Goal: Transaction & Acquisition: Purchase product/service

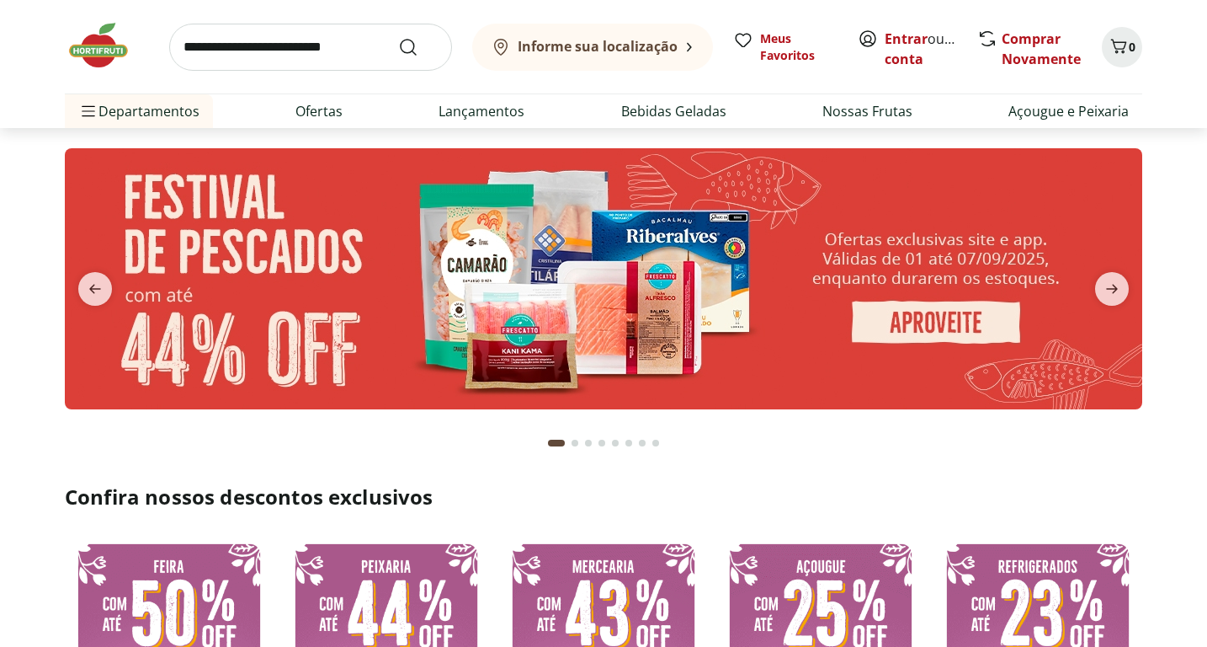
click at [345, 52] on input "search" at bounding box center [310, 47] width 283 height 47
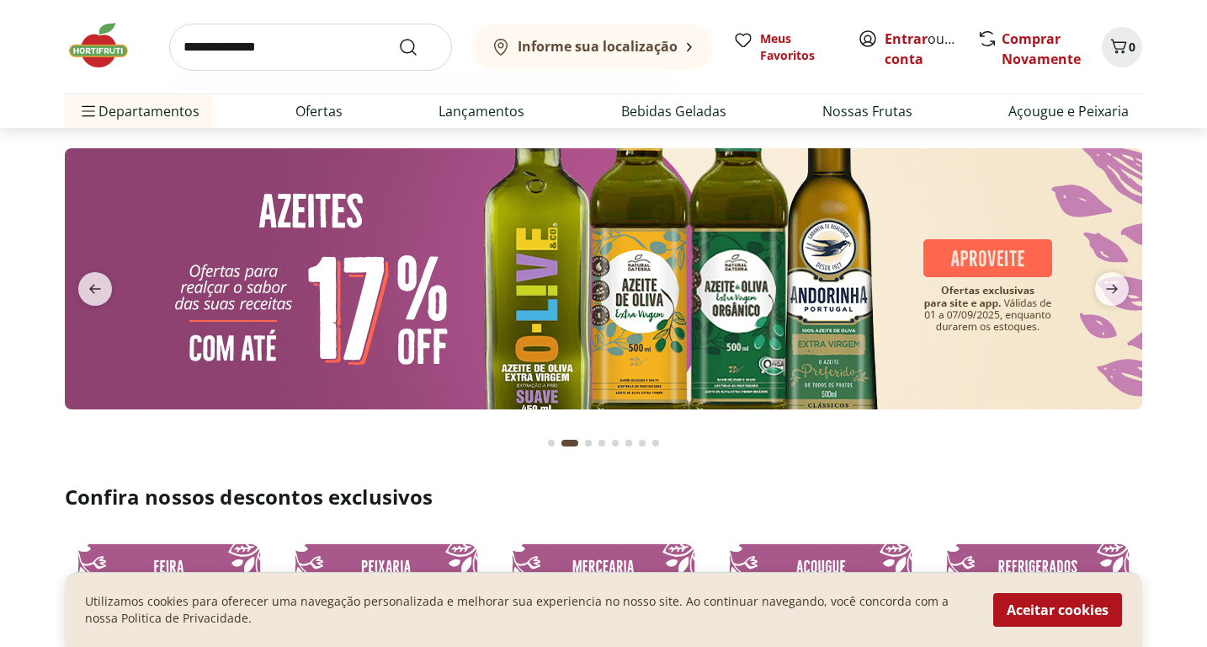
type input "**********"
click at [418, 46] on button "Submit Search" at bounding box center [418, 47] width 40 height 20
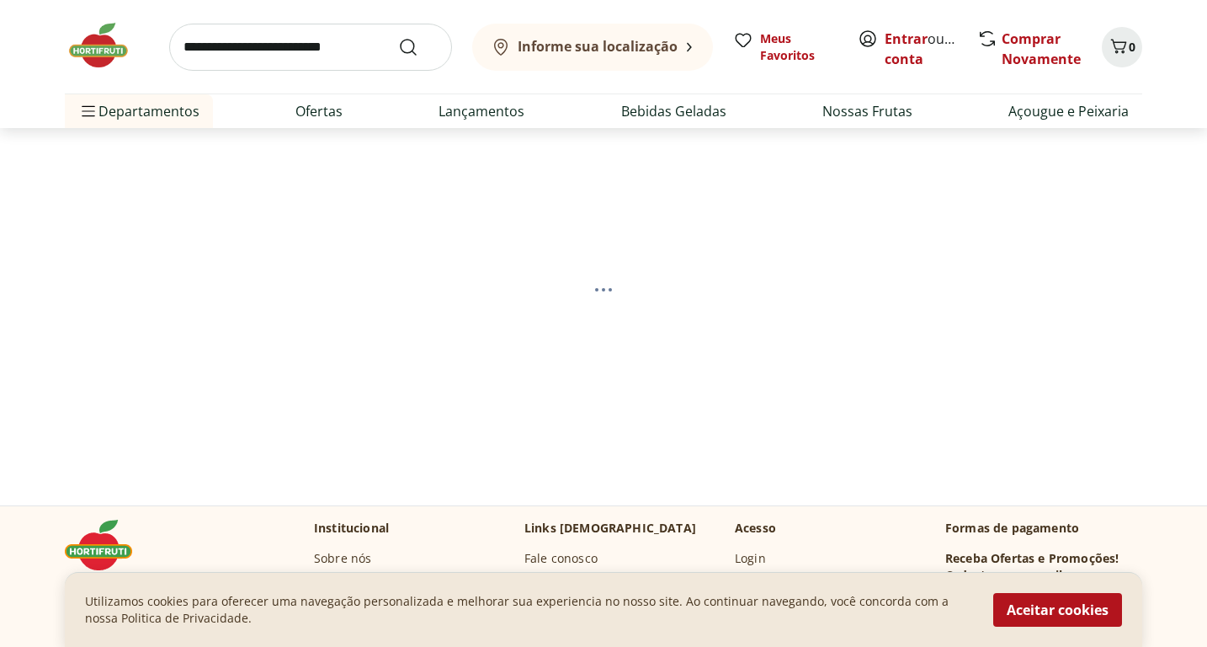
select select "**********"
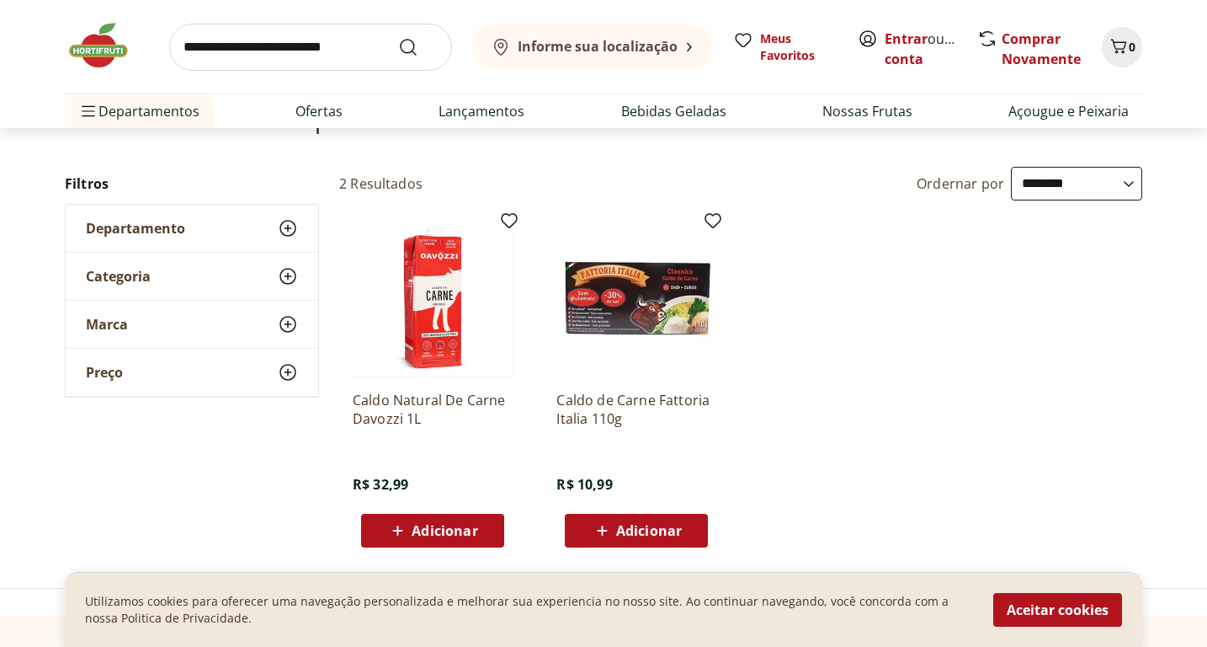
scroll to position [88, 0]
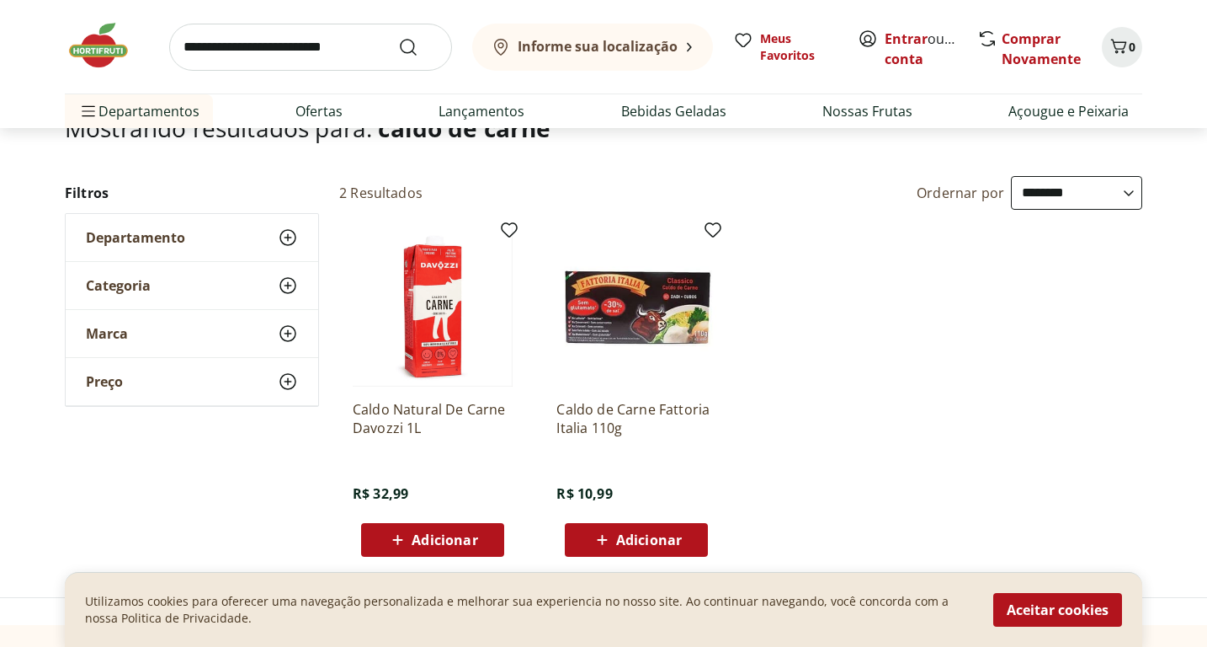
click at [440, 287] on img at bounding box center [433, 306] width 160 height 160
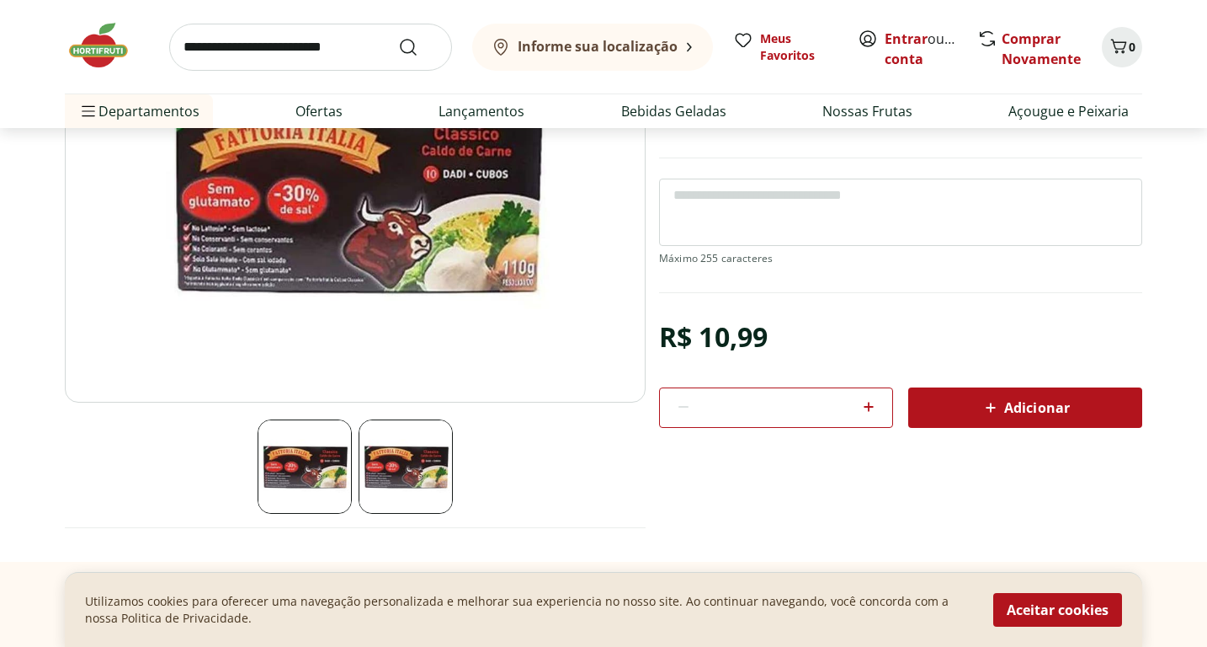
scroll to position [187, 0]
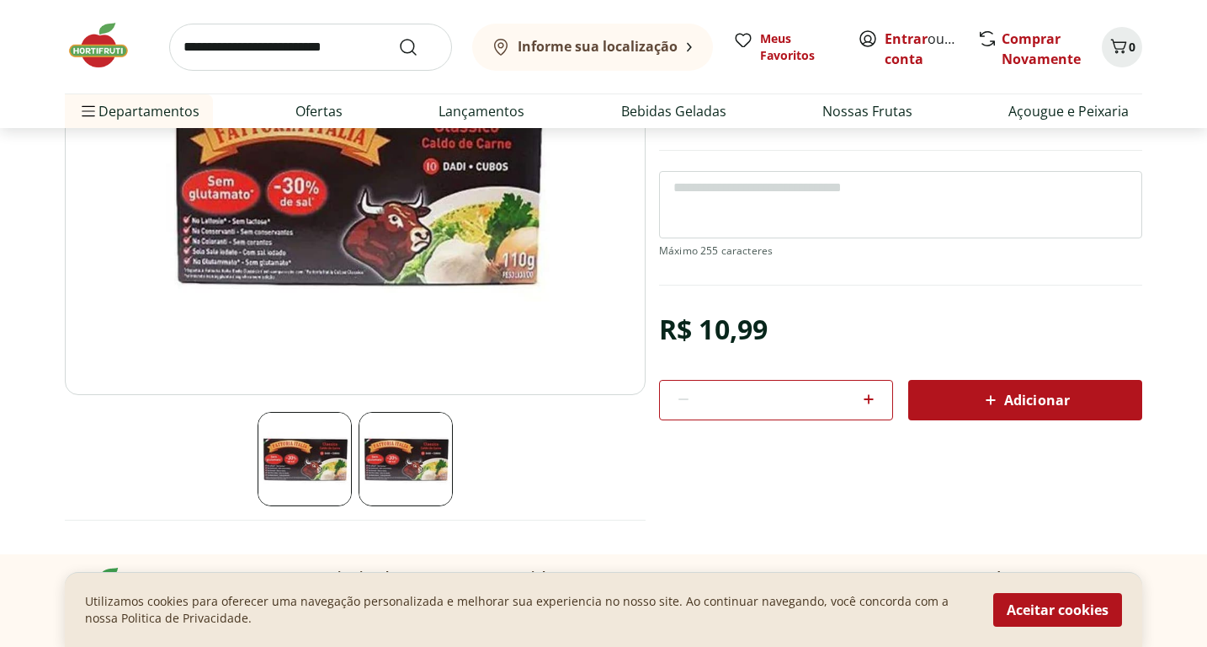
click at [291, 459] on img at bounding box center [305, 459] width 94 height 94
click at [419, 466] on img at bounding box center [406, 459] width 94 height 94
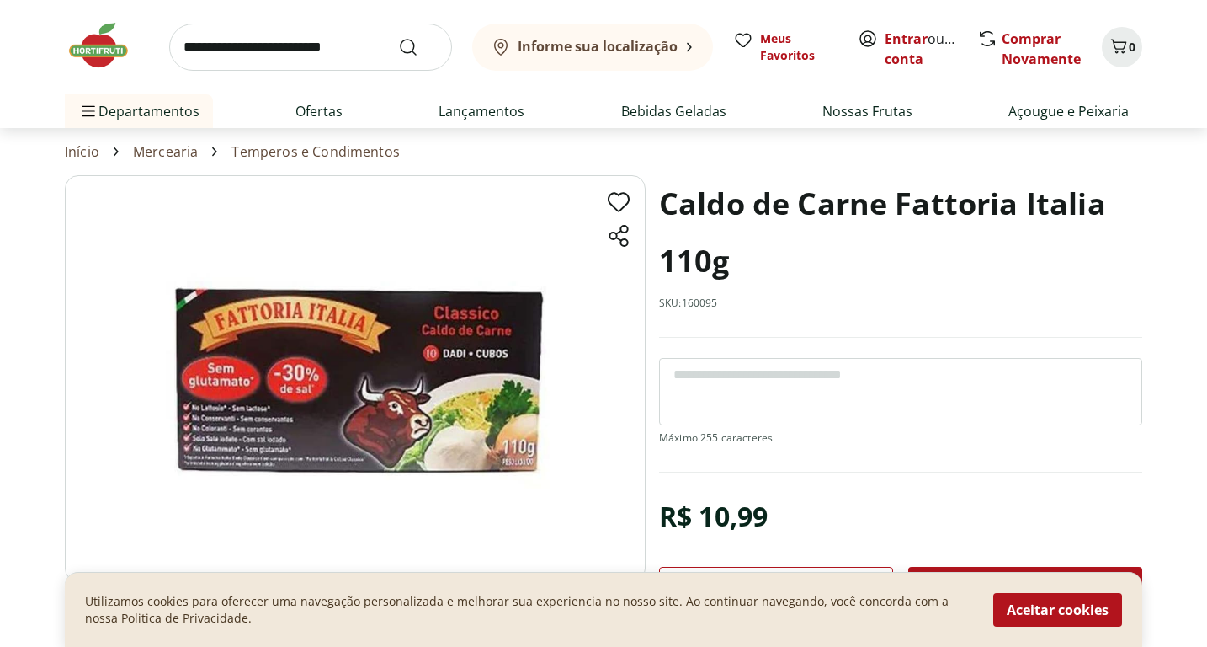
scroll to position [0, 0]
drag, startPoint x: 332, startPoint y: 334, endPoint x: 593, endPoint y: 2, distance: 422.7
click at [165, 257] on img at bounding box center [355, 378] width 581 height 407
